Goal: Transaction & Acquisition: Purchase product/service

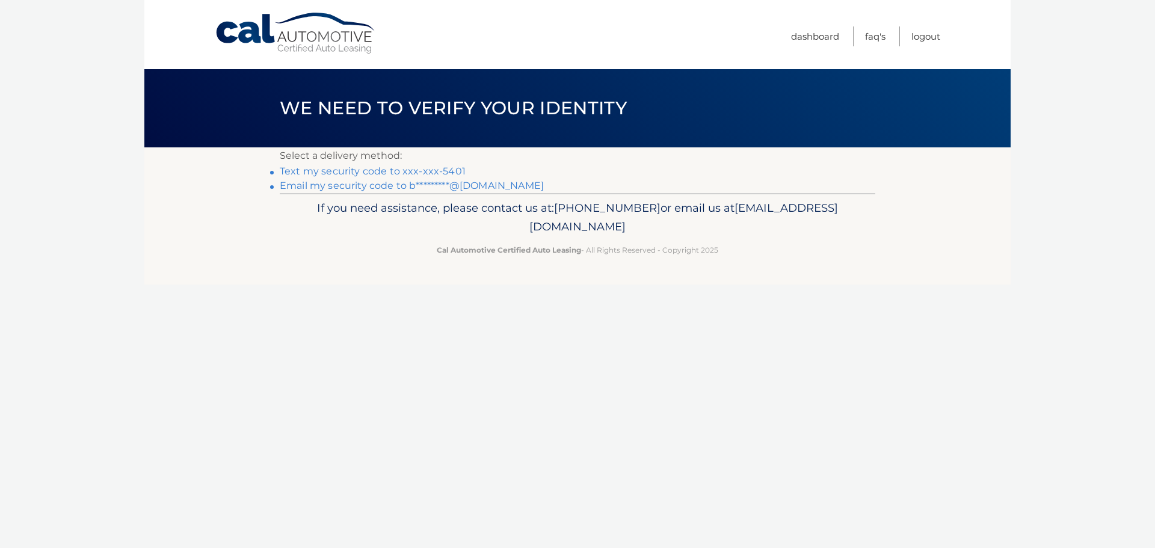
click at [395, 168] on link "Text my security code to xxx-xxx-5401" at bounding box center [373, 170] width 186 height 11
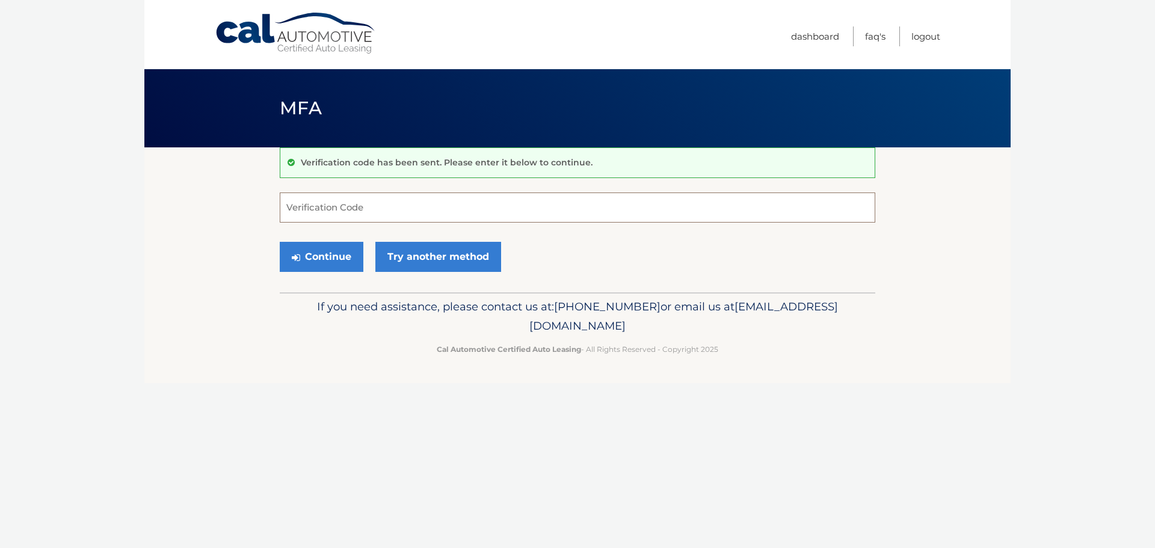
click at [388, 207] on input "Verification Code" at bounding box center [578, 208] width 596 height 30
type input "752561"
click at [280, 242] on button "Continue" at bounding box center [322, 257] width 84 height 30
click at [328, 259] on button "Continue" at bounding box center [322, 257] width 84 height 30
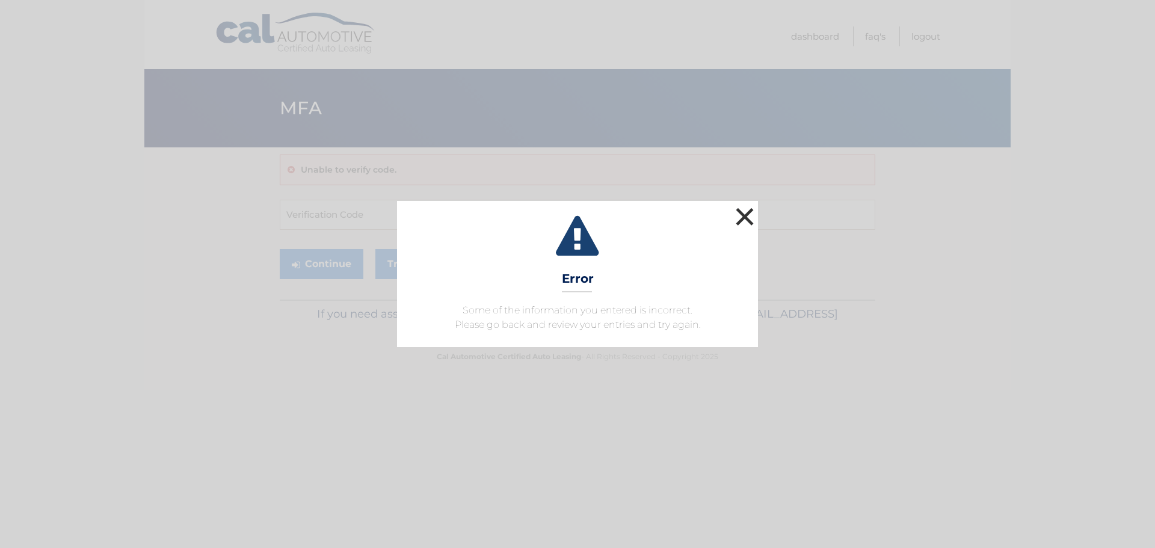
click at [743, 221] on button "×" at bounding box center [745, 217] width 24 height 24
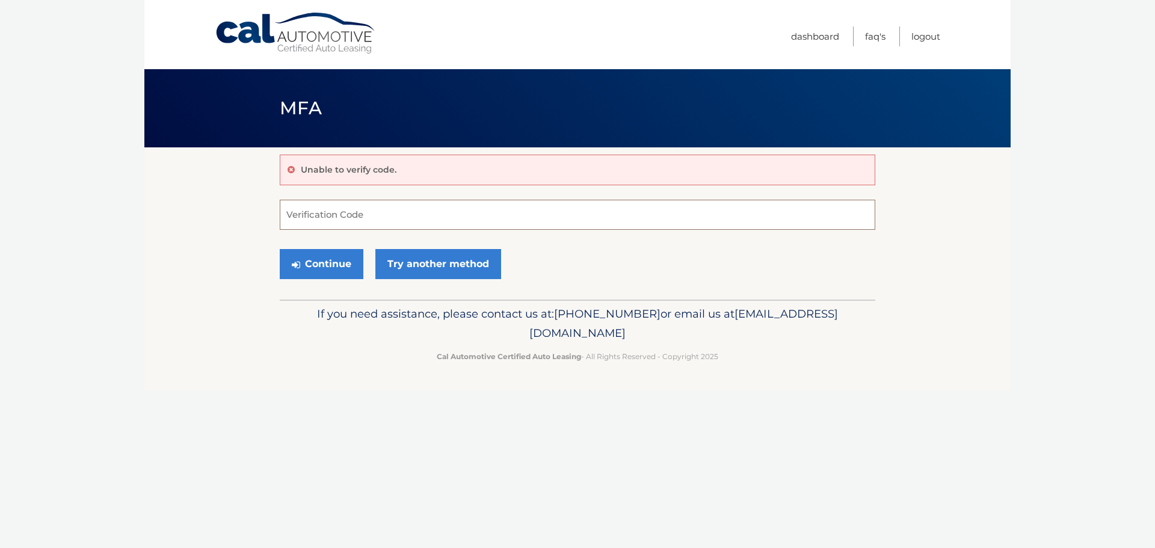
click at [419, 214] on input "Verification Code" at bounding box center [578, 215] width 596 height 30
type input "752561"
click at [337, 264] on button "Continue" at bounding box center [322, 264] width 84 height 30
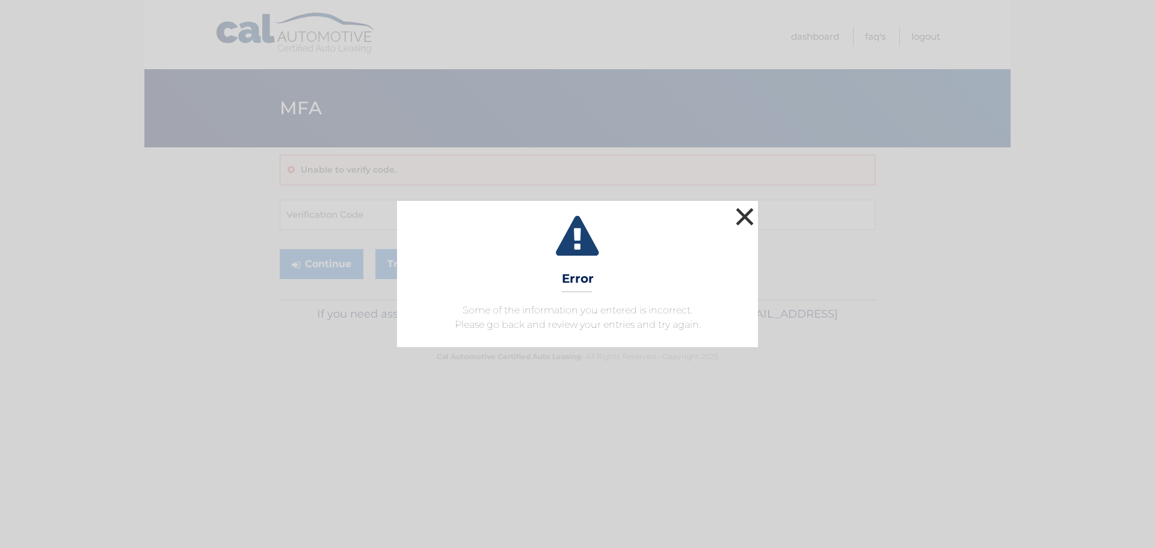
click at [756, 215] on button "×" at bounding box center [745, 217] width 24 height 24
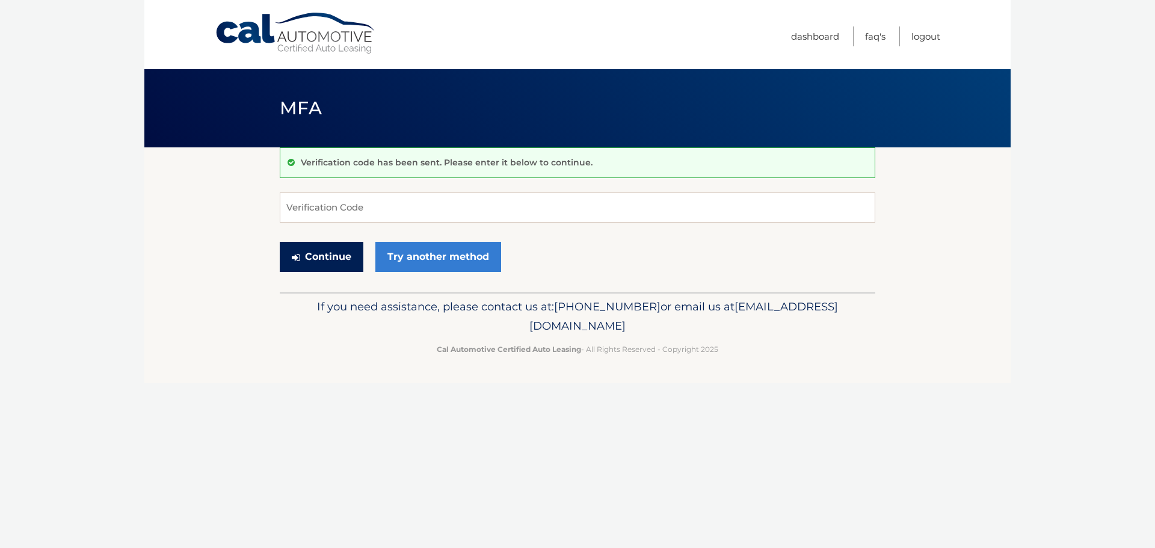
click at [345, 251] on button "Continue" at bounding box center [322, 257] width 84 height 30
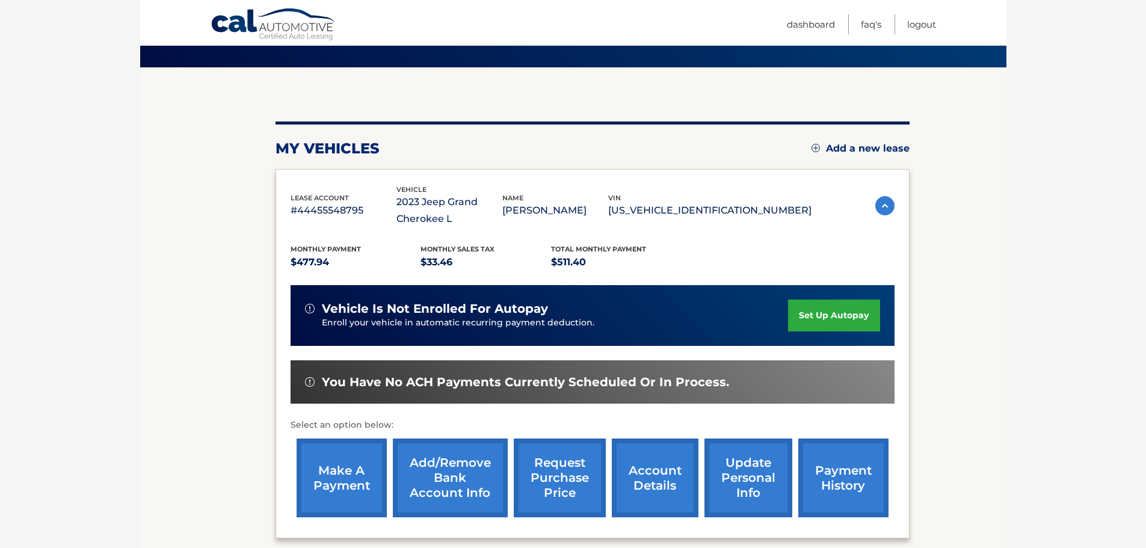
scroll to position [198, 0]
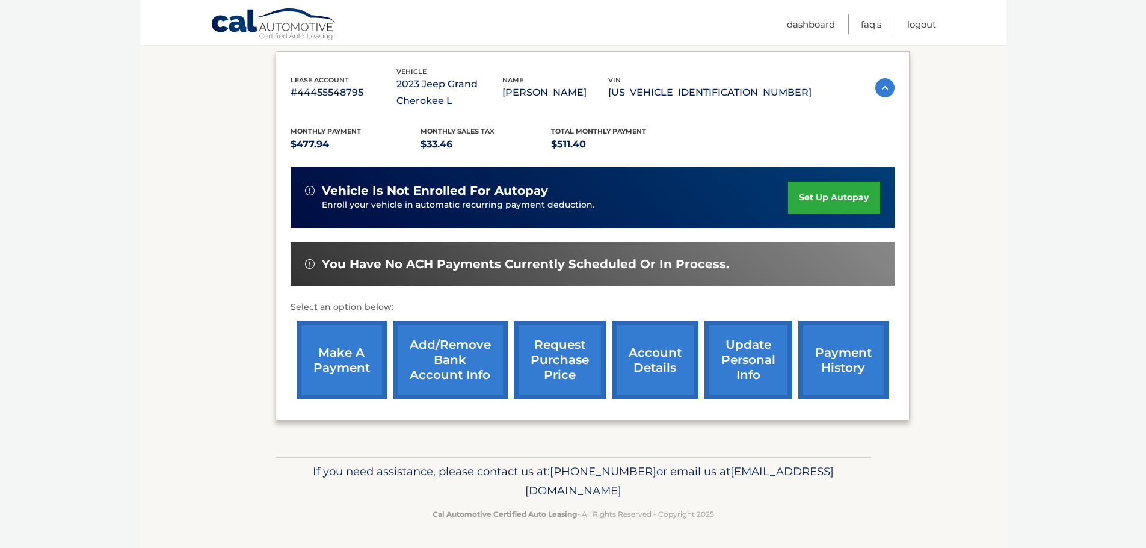
click at [341, 363] on link "make a payment" at bounding box center [342, 360] width 90 height 79
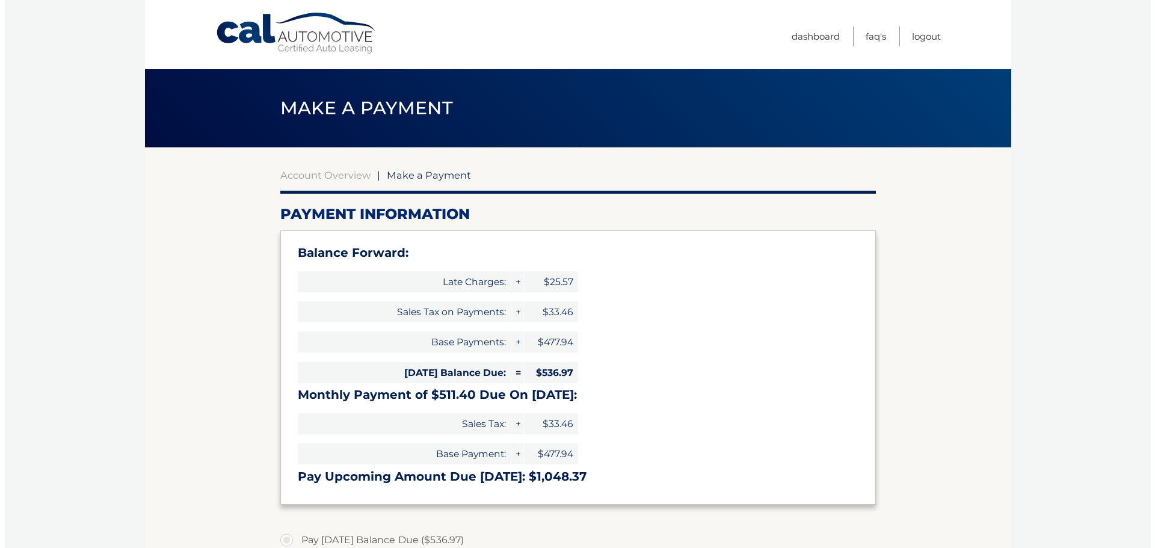
scroll to position [361, 0]
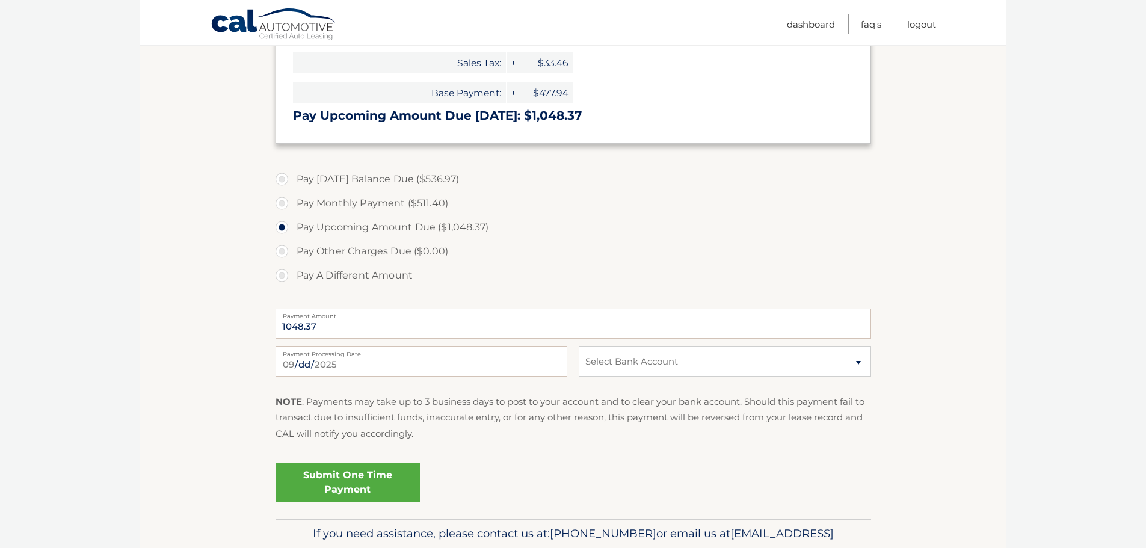
click at [278, 180] on label "Pay [DATE] Balance Due ($536.97)" at bounding box center [574, 179] width 596 height 24
click at [280, 180] on input "Pay [DATE] Balance Due ($536.97)" at bounding box center [286, 176] width 12 height 19
radio input "true"
type input "536.97"
click at [625, 365] on select "Select Bank Account Checking JPMORGAN CHASE BANK, NA *****8350 Checking VELOCIT…" at bounding box center [725, 362] width 292 height 30
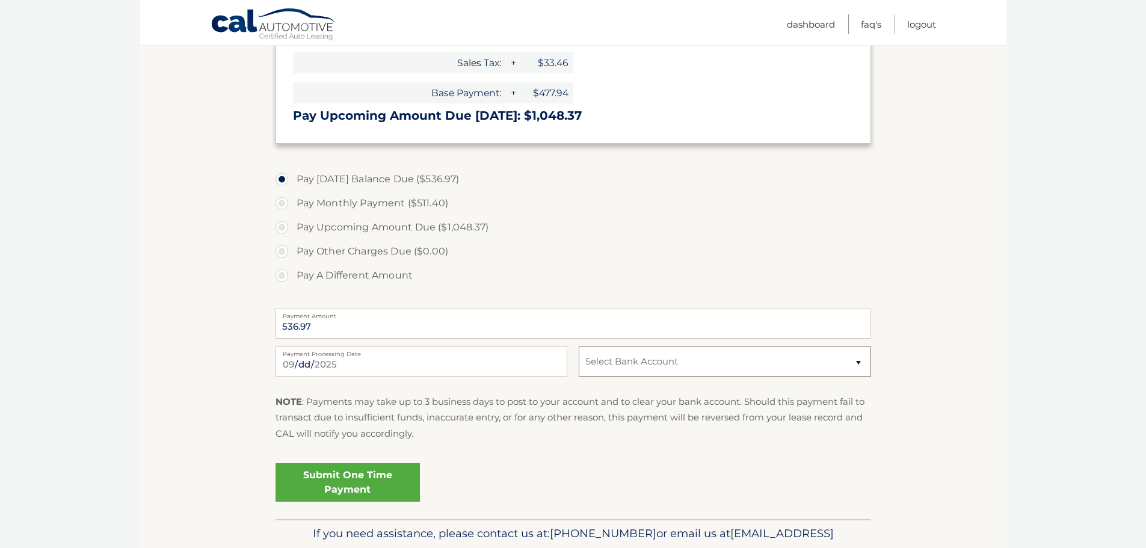
select select "ZTJjOGZlYzAtMTE5Mi00YWQ5LTkwOGItOGIwNTZiZDRhYWQ0"
click at [579, 347] on select "Select Bank Account Checking JPMORGAN CHASE BANK, NA *****8350 Checking VELOCIT…" at bounding box center [725, 362] width 292 height 30
click at [323, 471] on link "Submit One Time Payment" at bounding box center [348, 482] width 144 height 39
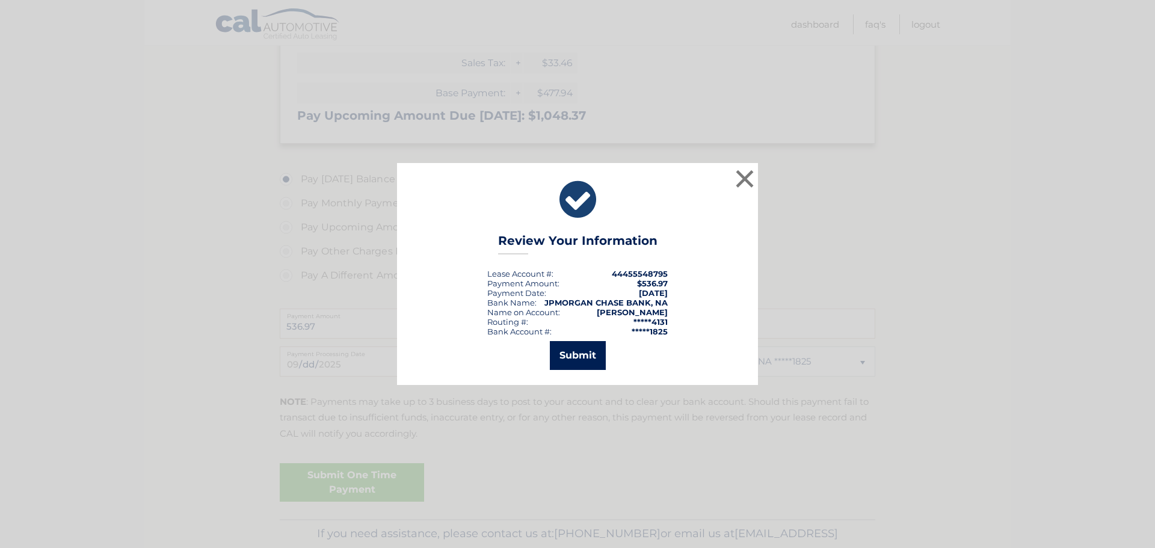
click at [576, 352] on button "Submit" at bounding box center [578, 355] width 56 height 29
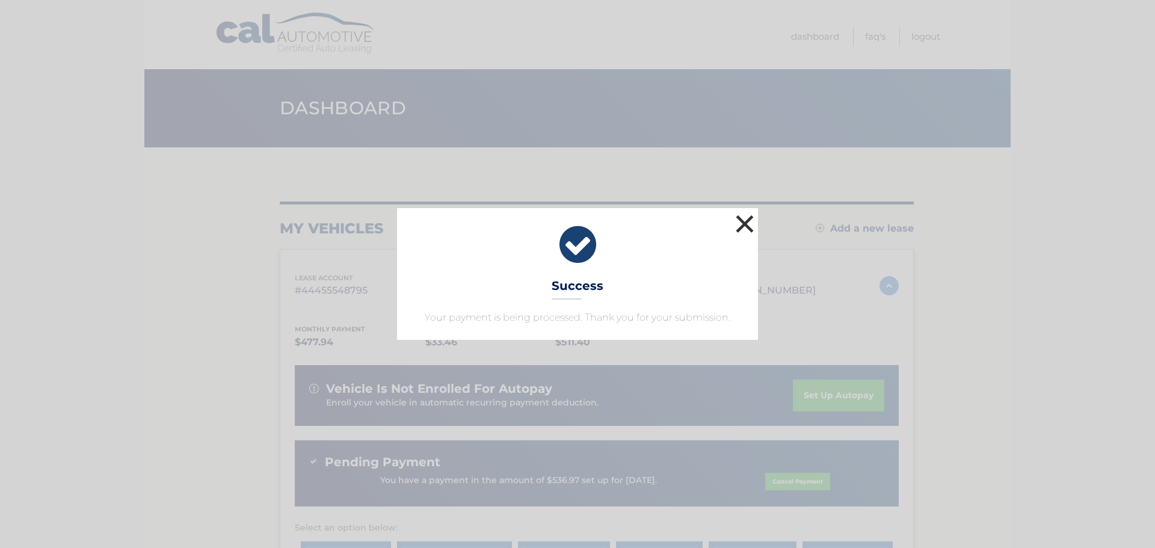
click at [743, 224] on button "×" at bounding box center [745, 224] width 24 height 24
